Goal: Task Accomplishment & Management: Manage account settings

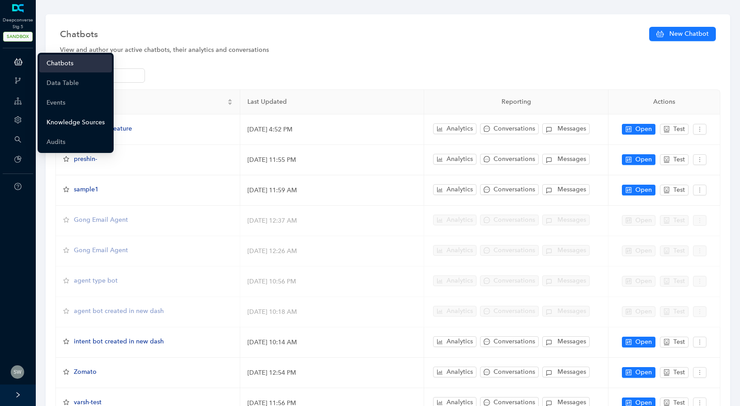
click at [63, 120] on link "Knowledge Sources" at bounding box center [76, 123] width 58 height 18
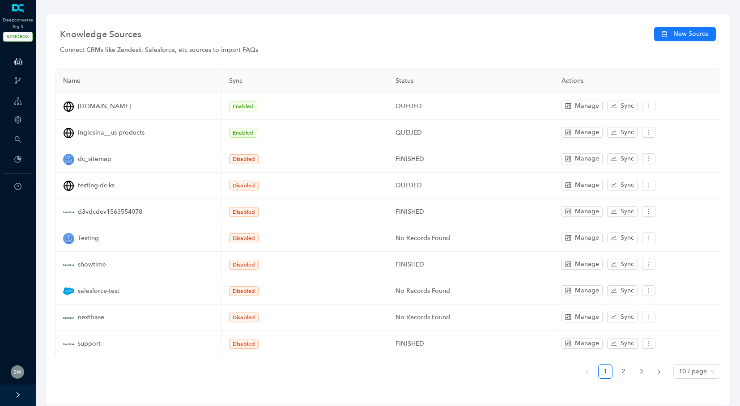
click at [616, 368] on ul "1 2 3 10 / page" at bounding box center [388, 372] width 665 height 14
click at [672, 30] on button "New Source" at bounding box center [685, 34] width 62 height 14
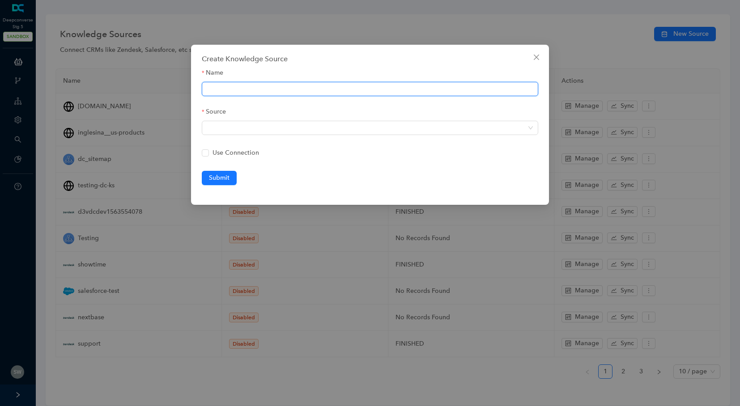
click at [271, 90] on input "Name" at bounding box center [370, 89] width 337 height 14
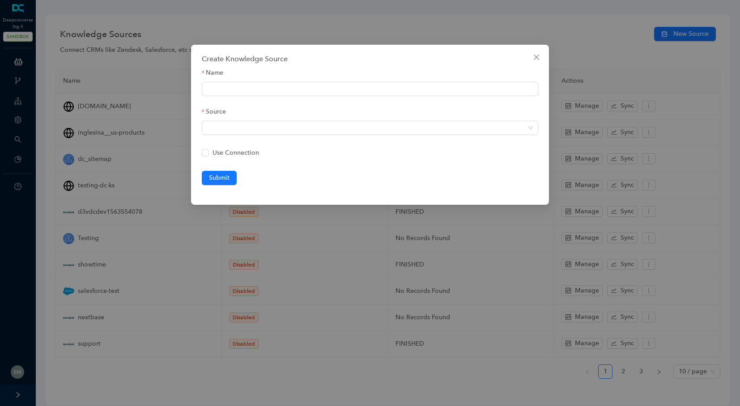
click at [196, 131] on div "Create Knowledge Source Name Source Use Connection Submit" at bounding box center [370, 125] width 358 height 160
click at [235, 126] on span at bounding box center [370, 127] width 326 height 13
click at [540, 59] on span "Close" at bounding box center [537, 57] width 14 height 7
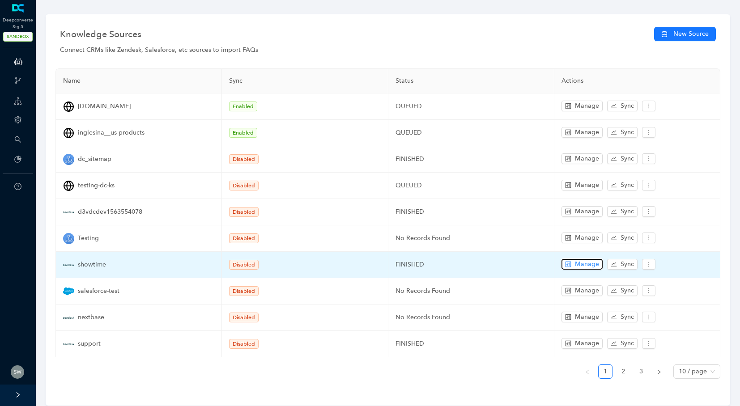
click at [573, 264] on button "Manage" at bounding box center [582, 264] width 41 height 11
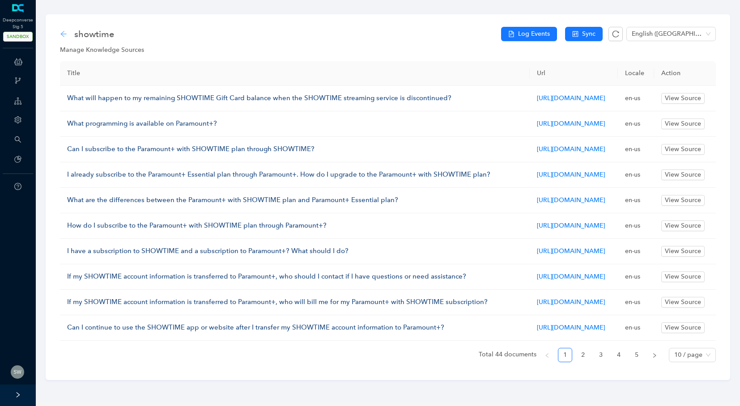
click at [62, 31] on icon "arrow-left" at bounding box center [63, 33] width 7 height 7
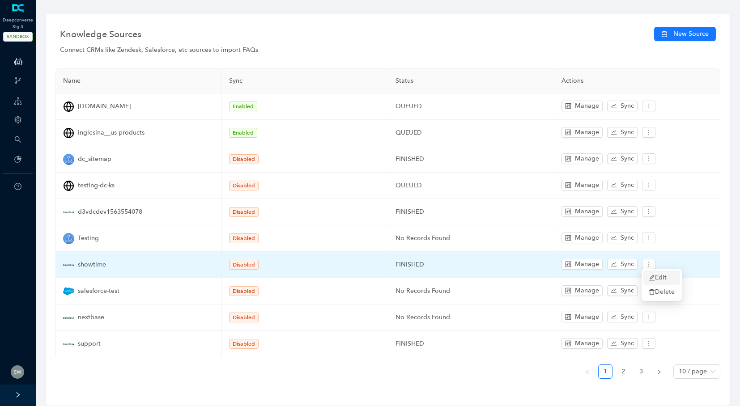
click at [651, 273] on span "Edit" at bounding box center [662, 278] width 26 height 10
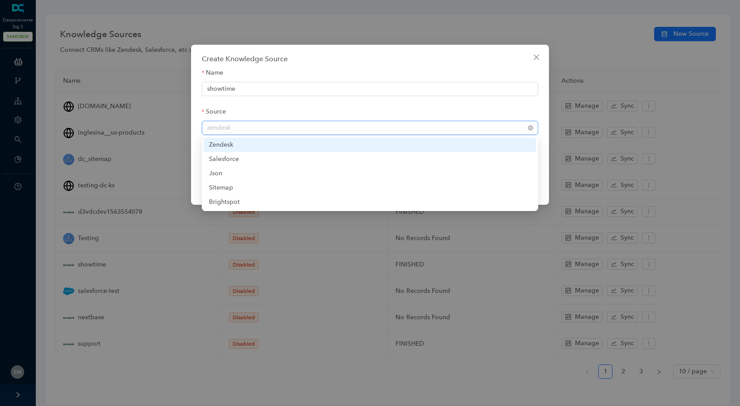
click at [246, 129] on span "zendesk" at bounding box center [370, 127] width 326 height 13
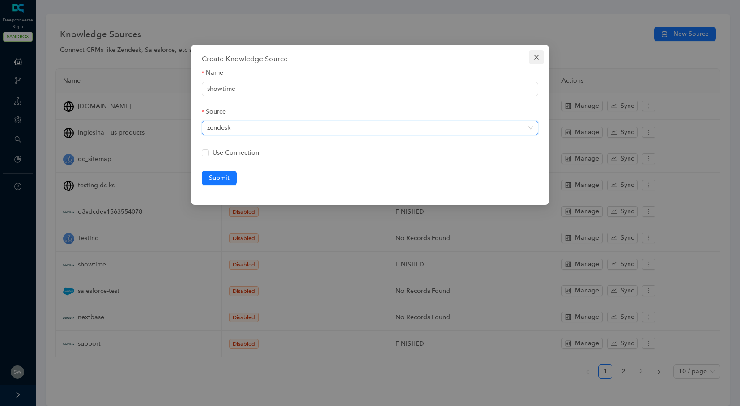
click at [534, 57] on icon "close" at bounding box center [536, 57] width 7 height 7
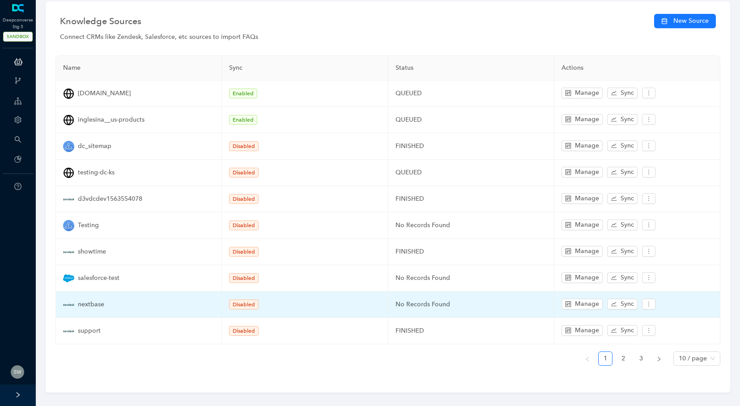
scroll to position [14, 0]
click at [654, 312] on span "Edit" at bounding box center [662, 316] width 26 height 10
type input "nextbase"
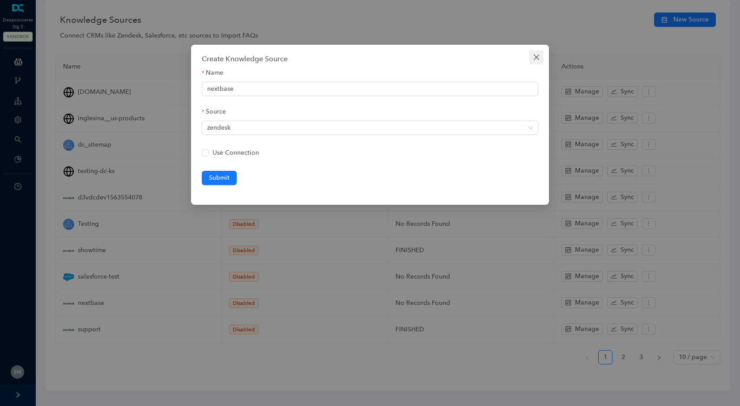
click at [537, 60] on icon "close" at bounding box center [536, 57] width 7 height 7
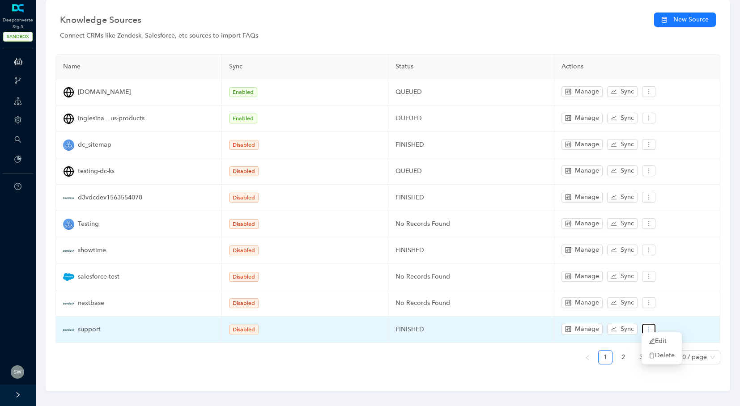
click at [646, 326] on icon "more" at bounding box center [649, 329] width 6 height 6
click at [653, 337] on span "Edit" at bounding box center [662, 342] width 26 height 10
type input "support"
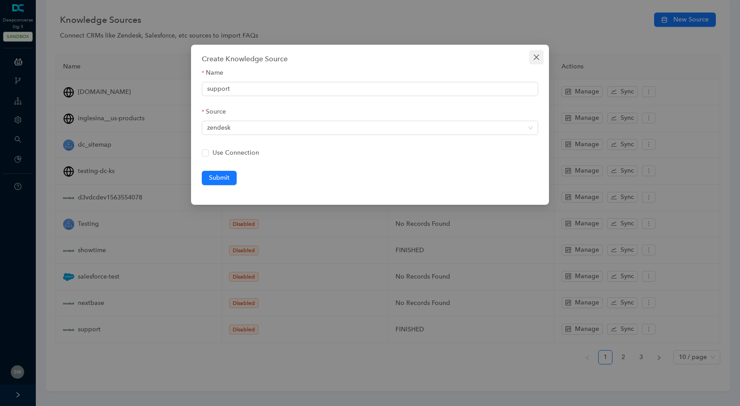
click at [542, 60] on span "Close" at bounding box center [537, 57] width 14 height 7
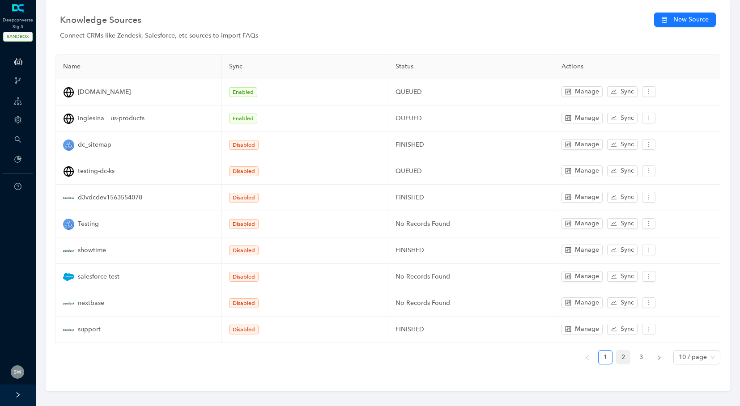
click at [623, 351] on link "2" at bounding box center [623, 357] width 13 height 13
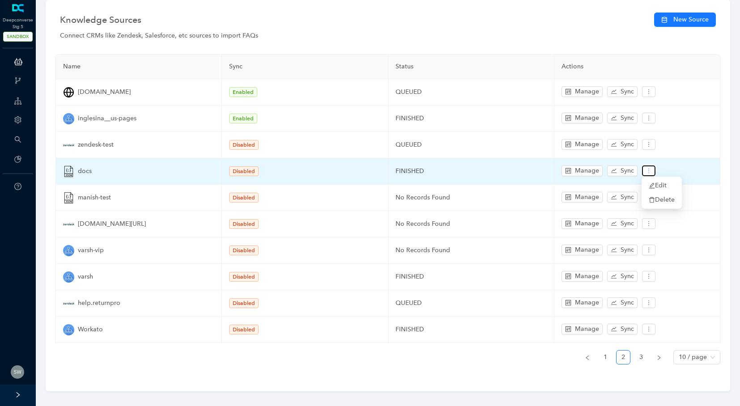
click at [647, 170] on icon "more" at bounding box center [649, 171] width 6 height 6
click at [658, 187] on span "Edit" at bounding box center [662, 186] width 26 height 10
type input "docs"
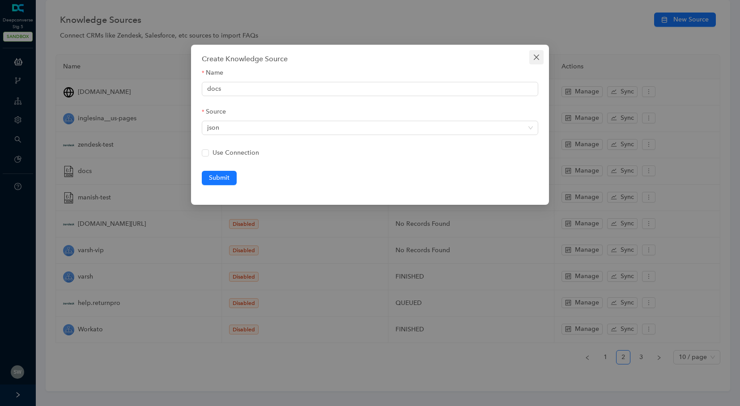
click at [541, 54] on span "Close" at bounding box center [537, 57] width 14 height 7
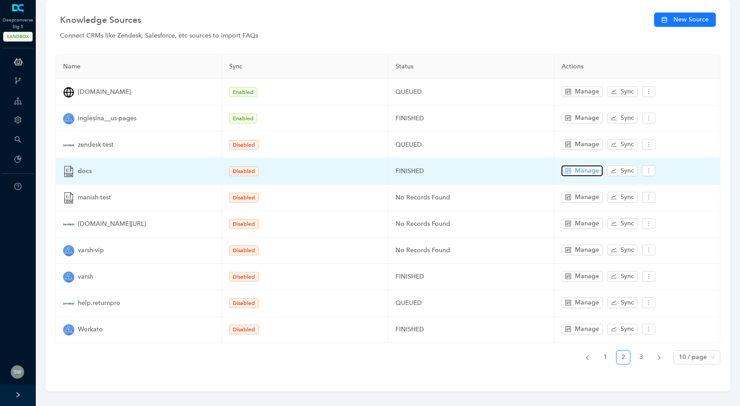
click at [569, 170] on icon "control" at bounding box center [569, 171] width 6 height 6
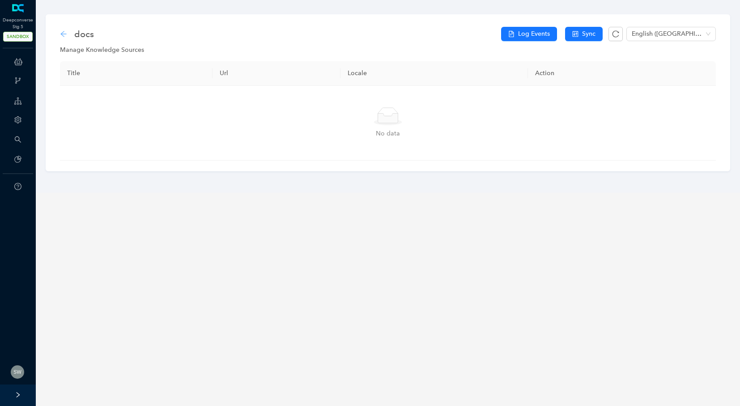
click at [63, 34] on icon "arrow-left" at bounding box center [63, 34] width 6 height 6
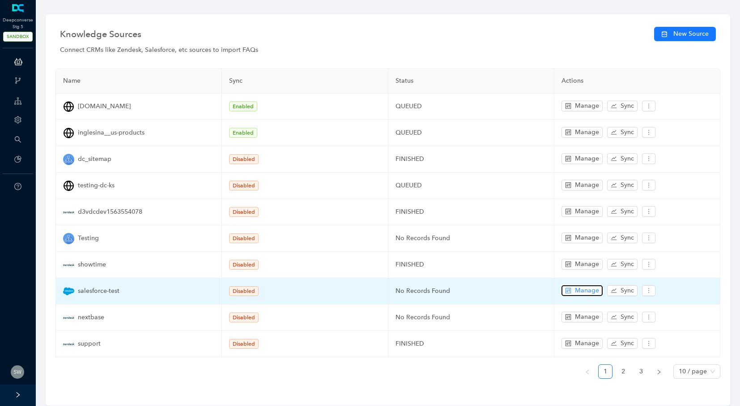
click at [586, 288] on span "Manage" at bounding box center [587, 291] width 24 height 10
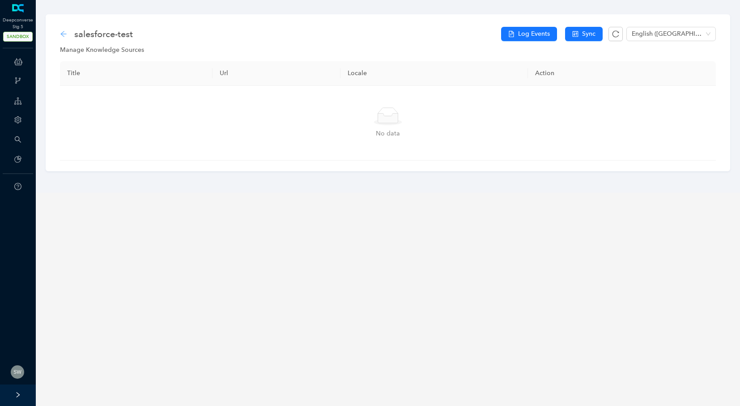
click at [62, 32] on icon "arrow-left" at bounding box center [63, 34] width 6 height 6
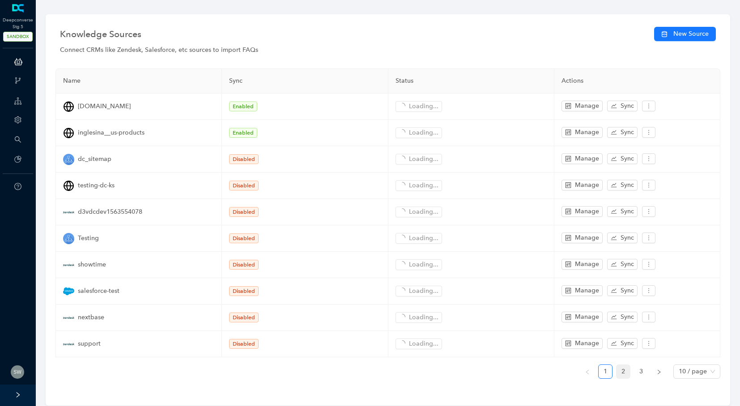
click at [628, 368] on link "2" at bounding box center [623, 371] width 13 height 13
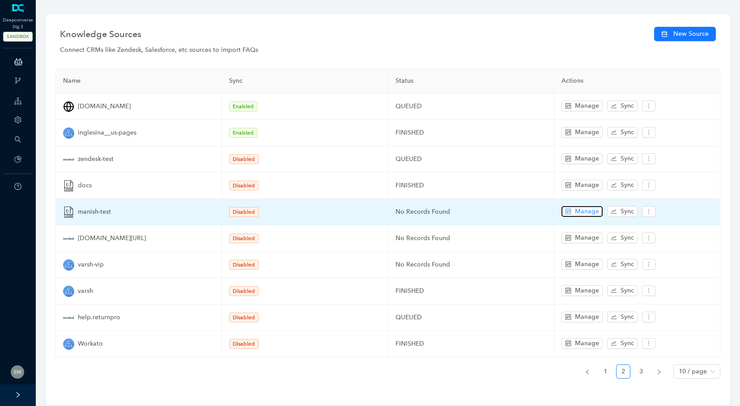
click at [569, 209] on icon "control" at bounding box center [568, 212] width 6 height 6
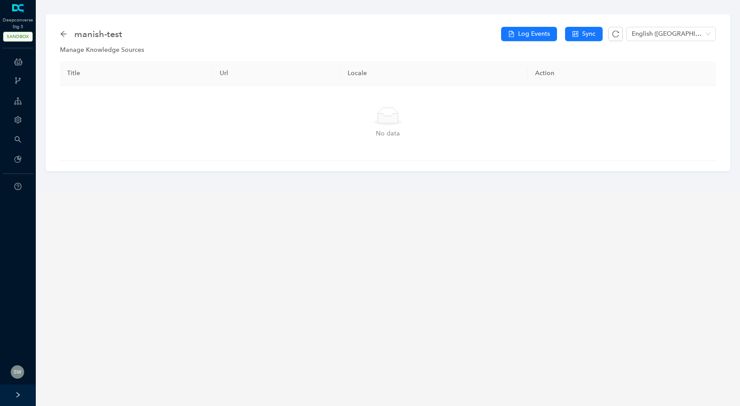
click at [67, 32] on div "manish-test" at bounding box center [94, 34] width 68 height 14
click at [67, 34] on div "manish-test" at bounding box center [94, 34] width 68 height 14
click at [66, 32] on icon "arrow-left" at bounding box center [63, 33] width 7 height 7
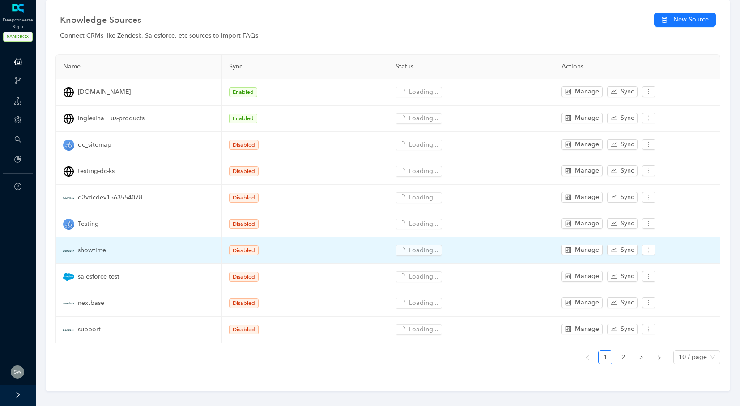
scroll to position [17, 0]
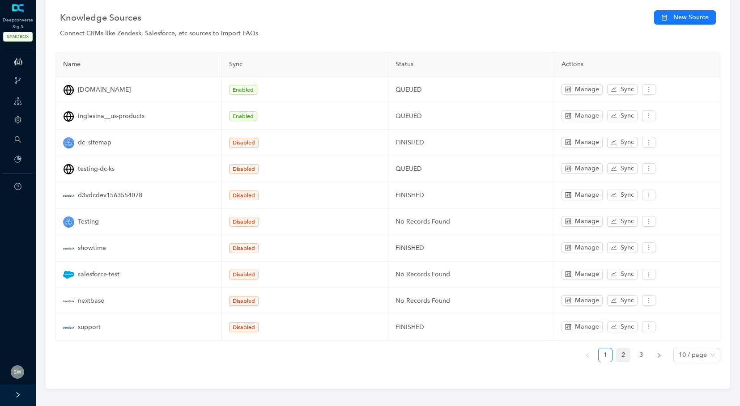
click at [616, 353] on li "2" at bounding box center [623, 355] width 14 height 14
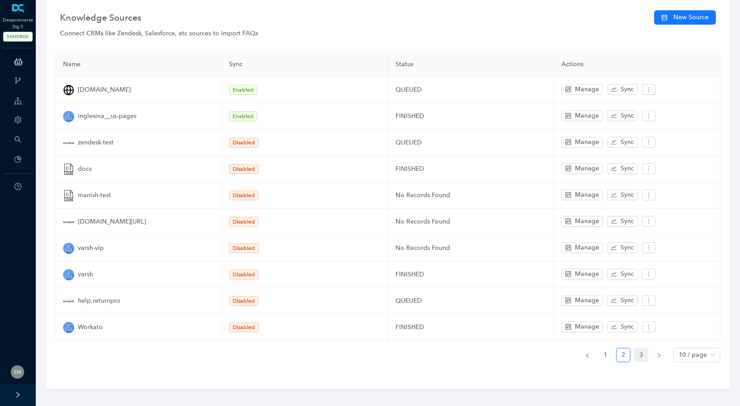
click at [643, 349] on link "3" at bounding box center [641, 355] width 13 height 13
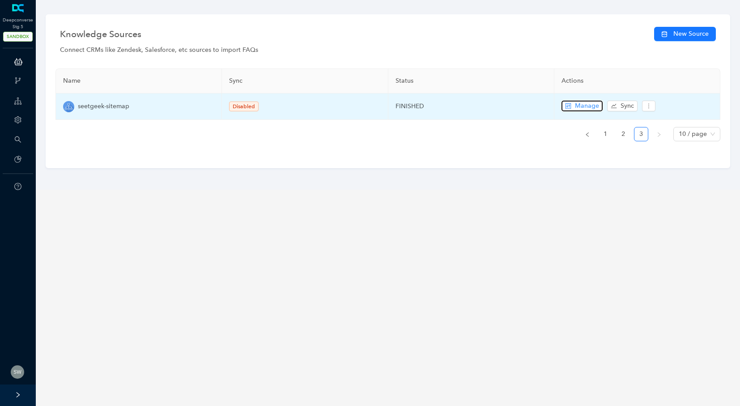
click at [576, 107] on span "Manage" at bounding box center [587, 106] width 24 height 10
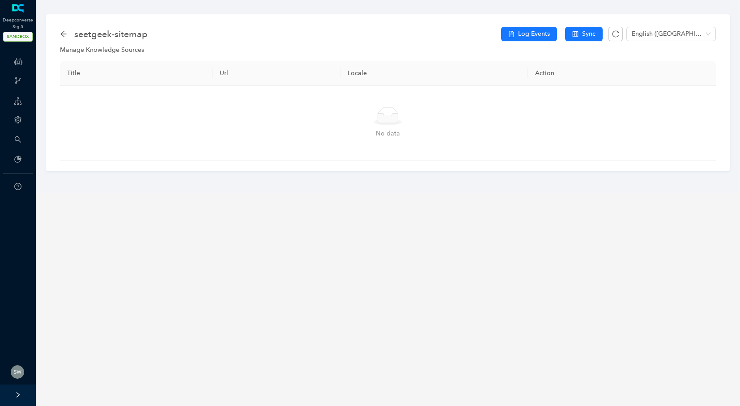
click at [67, 34] on div "seetgeek-sitemap" at bounding box center [106, 34] width 93 height 14
click at [63, 30] on icon "arrow-left" at bounding box center [63, 33] width 7 height 7
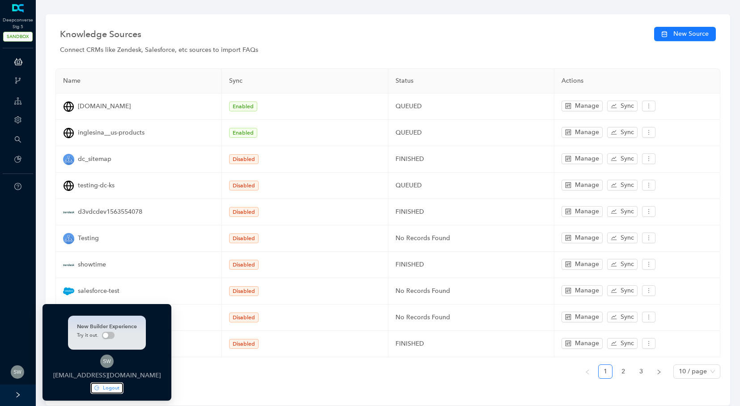
click at [93, 387] on button "Logout" at bounding box center [107, 388] width 32 height 11
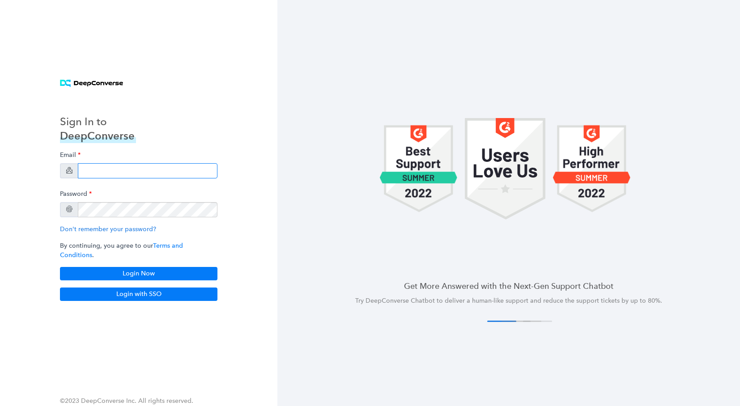
click at [133, 175] on input "email" at bounding box center [148, 170] width 140 height 15
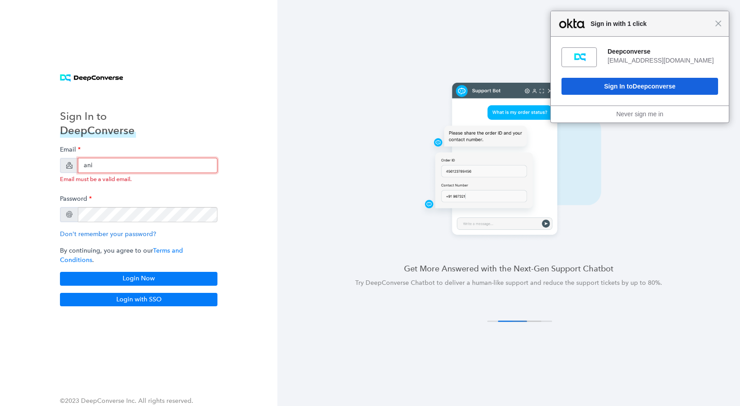
click at [144, 167] on input "ani" at bounding box center [148, 165] width 140 height 15
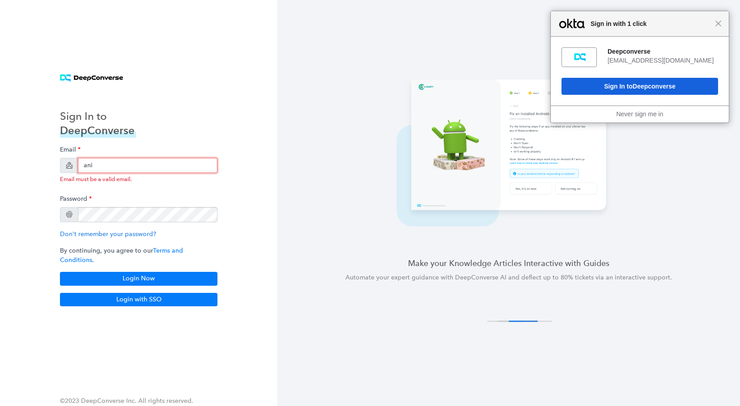
type input "anish+arlo@deepconverse.com"
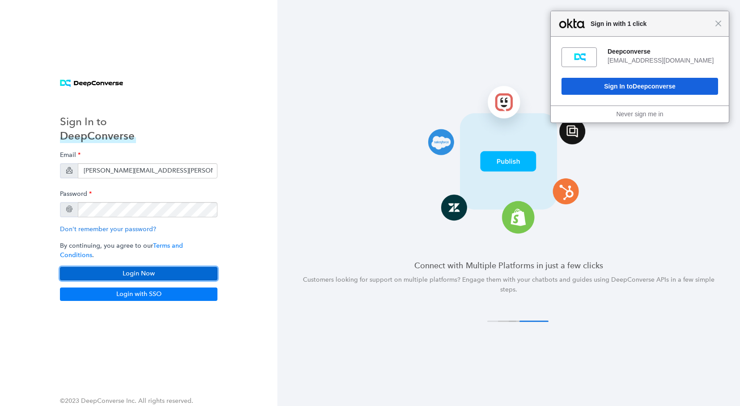
click at [142, 269] on button "Login Now" at bounding box center [139, 273] width 158 height 13
